Goal: Transaction & Acquisition: Purchase product/service

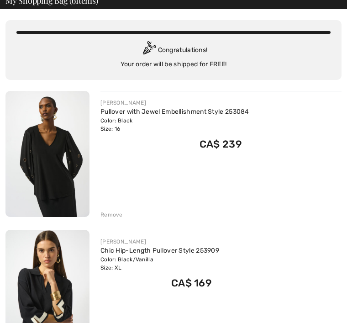
scroll to position [49, 0]
click at [73, 182] on img at bounding box center [47, 154] width 84 height 126
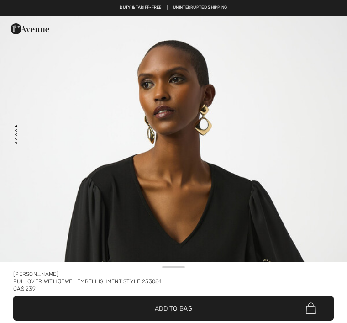
checkbox input "true"
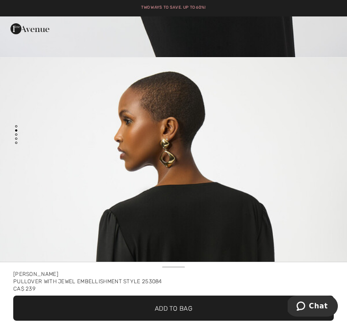
scroll to position [464, 0]
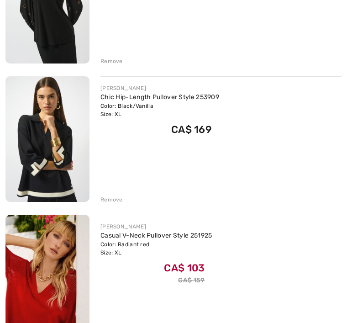
scroll to position [215, 0]
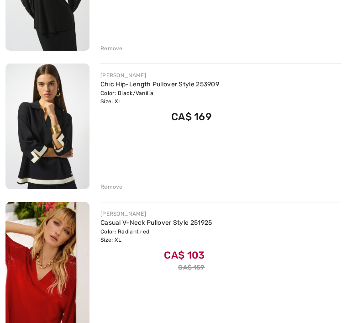
click at [64, 130] on img at bounding box center [47, 126] width 84 height 126
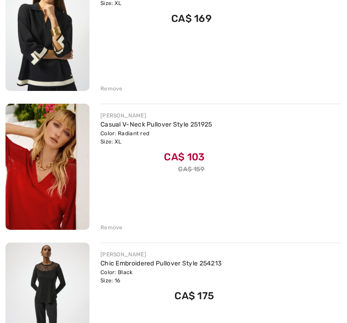
scroll to position [314, 0]
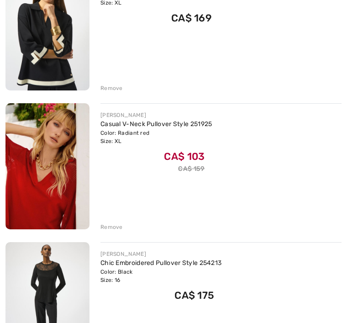
click at [56, 169] on img at bounding box center [47, 166] width 84 height 126
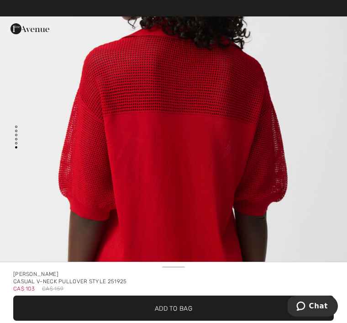
scroll to position [2951, 0]
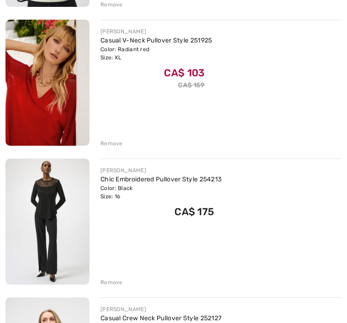
scroll to position [398, 0]
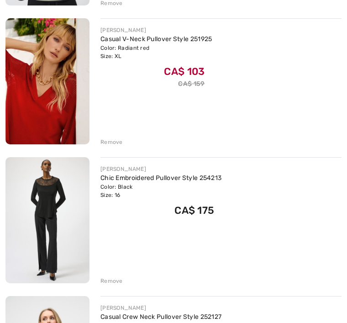
click at [64, 203] on img at bounding box center [47, 220] width 84 height 126
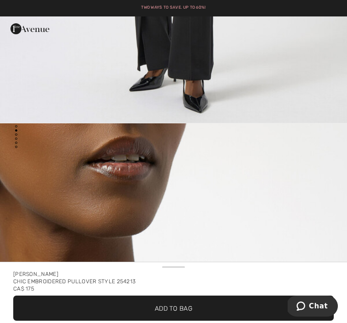
scroll to position [411, 0]
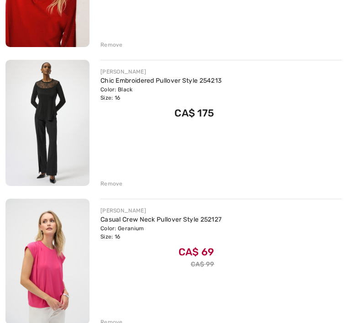
scroll to position [496, 0]
click at [141, 93] on div "Color: Black Size: 16" at bounding box center [160, 93] width 121 height 16
click at [202, 80] on link "Chic Embroidered Pullover Style 254213" at bounding box center [160, 81] width 121 height 8
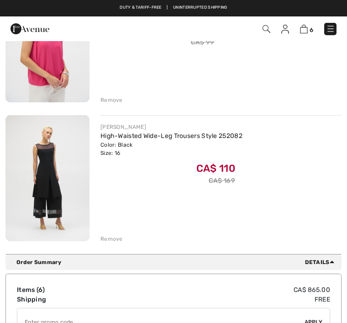
scroll to position [717, 0]
click at [110, 239] on div "Remove" at bounding box center [111, 239] width 22 height 8
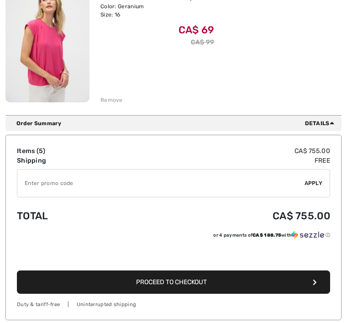
scroll to position [732, 0]
